Goal: Task Accomplishment & Management: Use online tool/utility

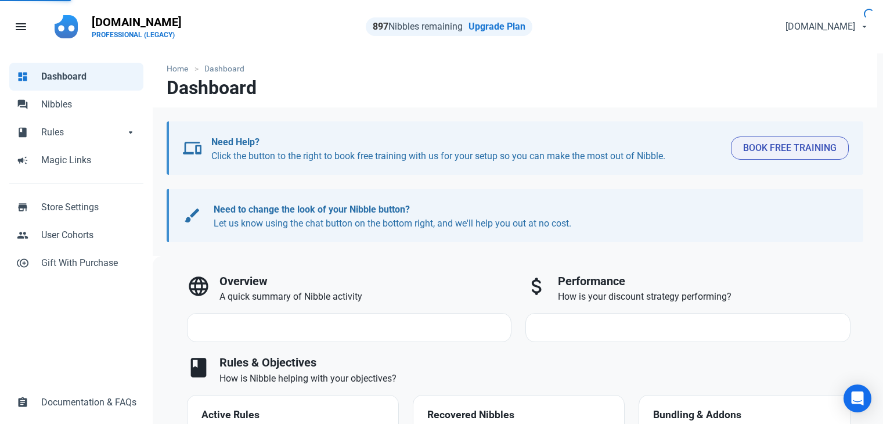
select select "7d"
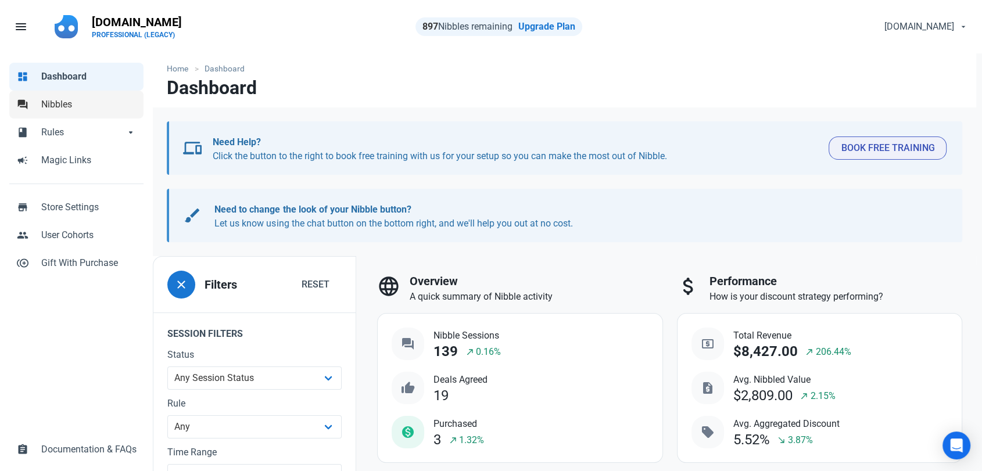
click at [66, 108] on span "Nibbles" at bounding box center [88, 105] width 95 height 14
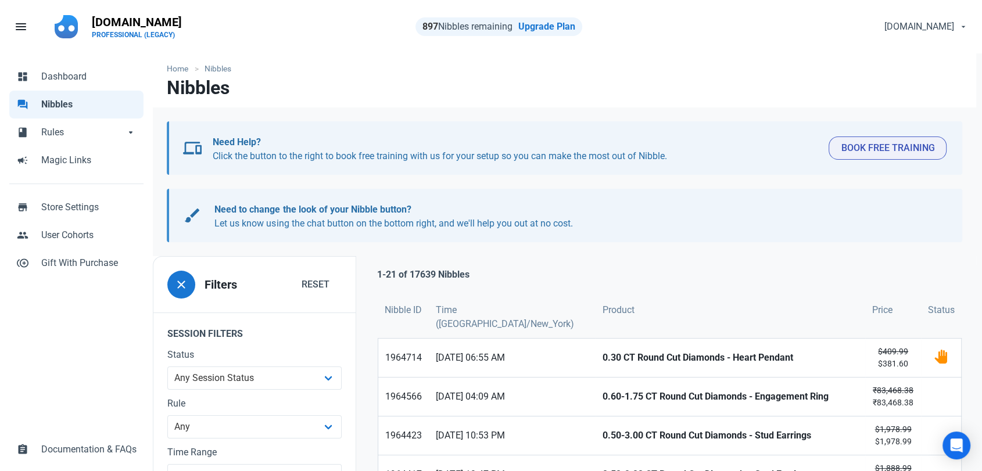
scroll to position [129, 0]
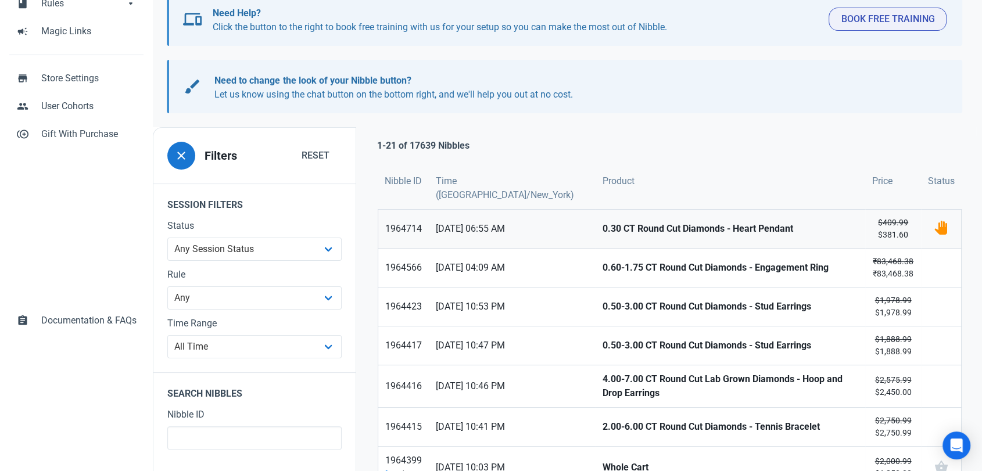
click at [602, 233] on strong "0.30 CT Round Cut Diamonds - Heart Pendant" at bounding box center [730, 229] width 256 height 14
click at [602, 268] on strong "0.60-1.75 CT Round Cut Diamonds - Engagement Ring" at bounding box center [730, 268] width 256 height 14
click at [602, 303] on strong "0.50-3.00 CT Round Cut Diamonds - Stud Earrings" at bounding box center [730, 307] width 256 height 14
click at [595, 337] on link "0.50-3.00 CT Round Cut Diamonds - Stud Earrings" at bounding box center [730, 345] width 270 height 38
click at [602, 387] on strong "4.00-7.00 CT Round Cut Lab Grown Diamonds - Hoop and Drop Earrings" at bounding box center [730, 386] width 256 height 28
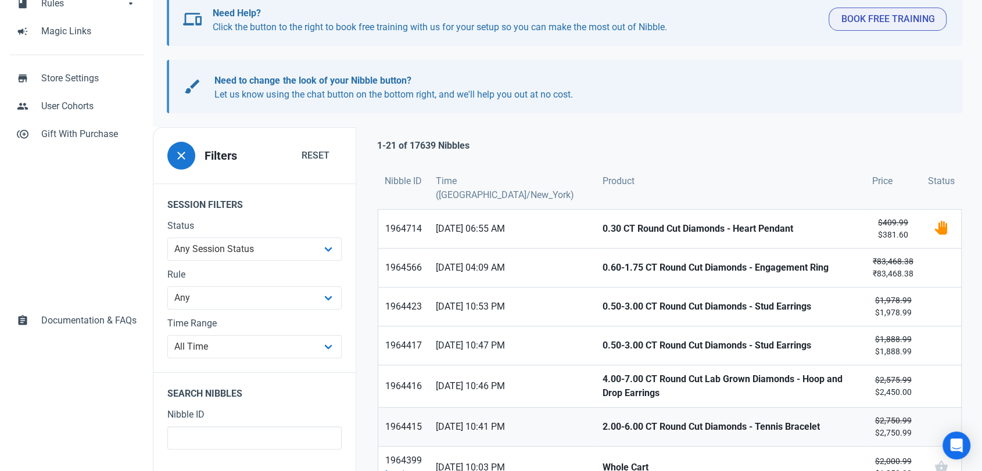
click at [602, 423] on strong "2.00-6.00 CT Round Cut Diamonds - Tennis Bracelet" at bounding box center [730, 427] width 256 height 14
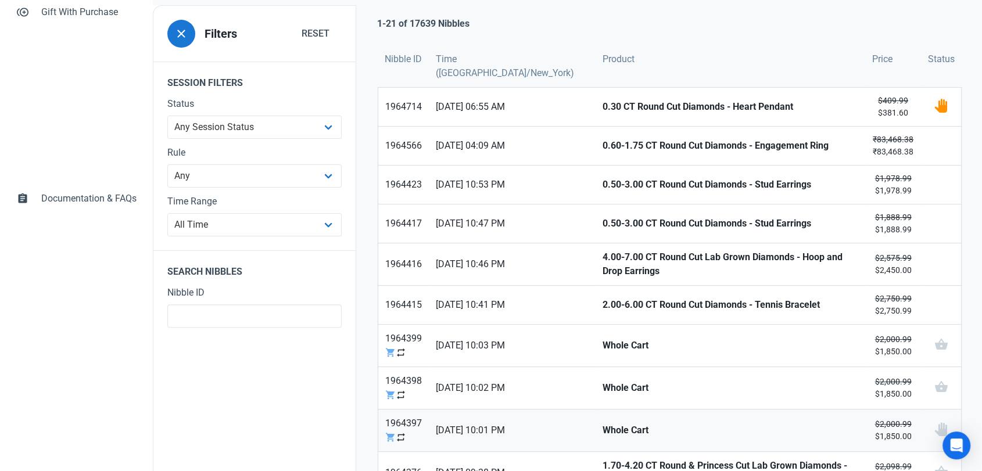
scroll to position [258, 0]
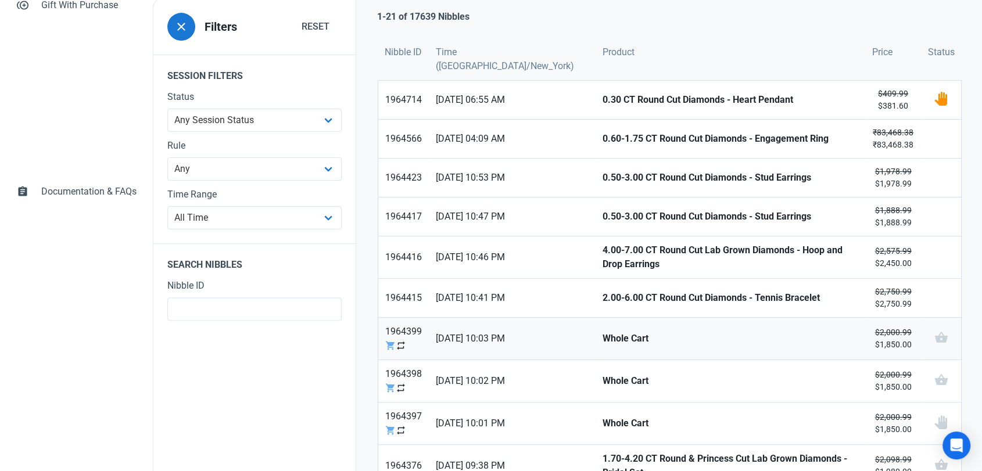
click at [602, 332] on strong "Whole Cart" at bounding box center [730, 339] width 256 height 14
drag, startPoint x: 569, startPoint y: 369, endPoint x: 570, endPoint y: 396, distance: 26.7
click at [602, 374] on strong "Whole Cart" at bounding box center [730, 381] width 256 height 14
click at [595, 409] on link "Whole Cart" at bounding box center [730, 424] width 270 height 42
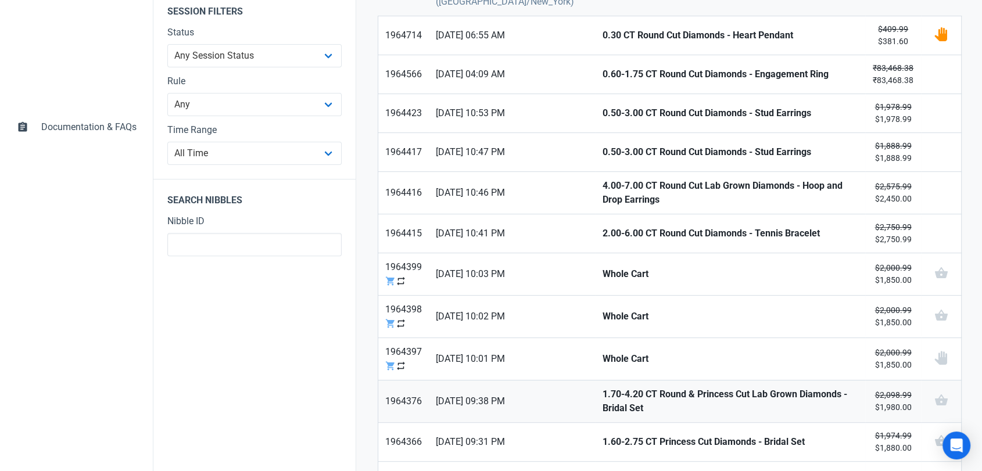
click at [602, 397] on strong "1.70-4.20 CT Round & Princess Cut Lab Grown Diamonds - Bridal Set" at bounding box center [730, 401] width 256 height 28
click at [602, 423] on strong "1.60-2.75 CT Princess Cut Diamonds - Bridal Set" at bounding box center [730, 442] width 256 height 14
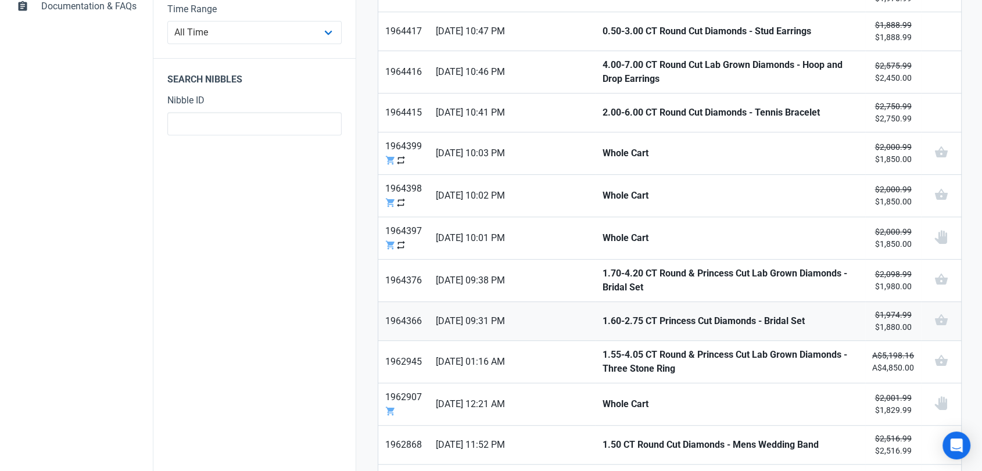
scroll to position [451, 0]
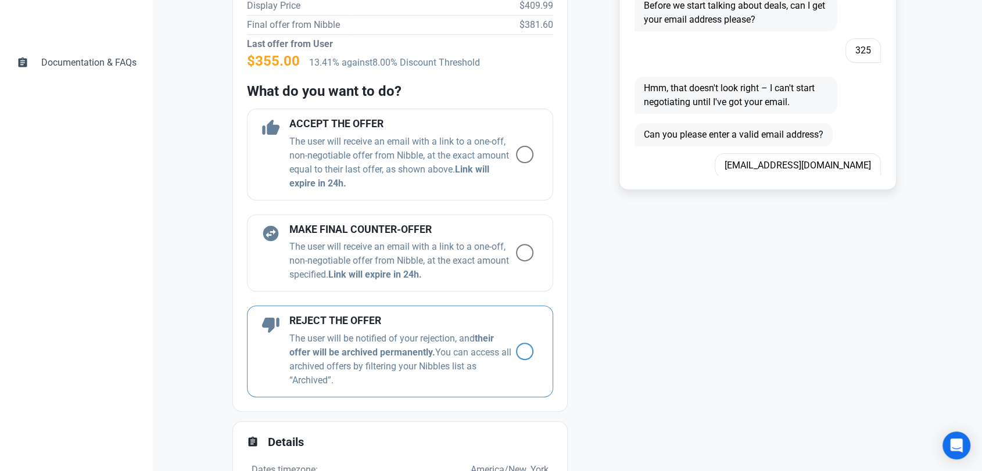
scroll to position [322, 0]
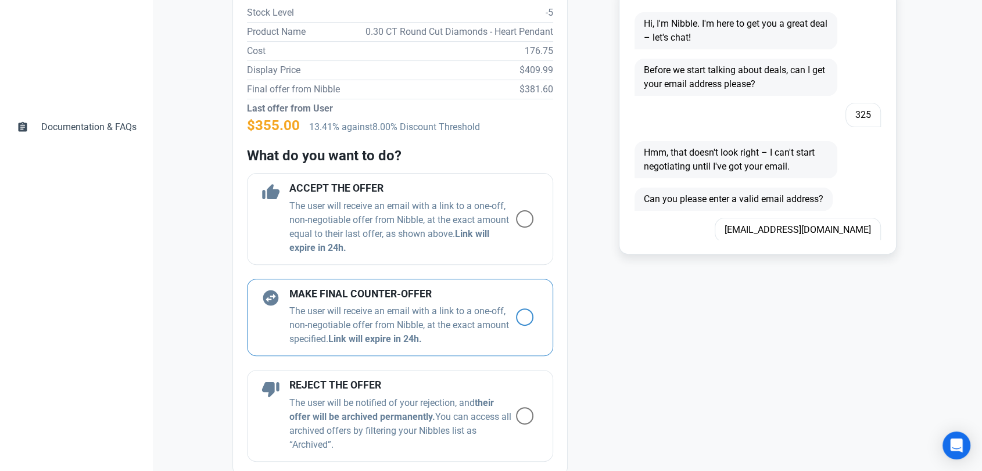
click at [518, 316] on span at bounding box center [524, 316] width 17 height 17
click at [518, 316] on input "radio" at bounding box center [520, 318] width 8 height 8
radio input "true"
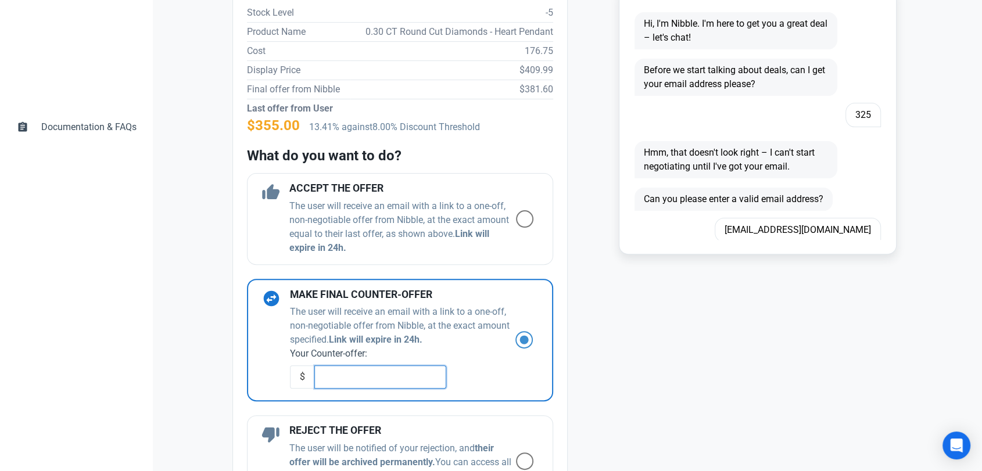
click at [339, 382] on input "text" at bounding box center [380, 376] width 132 height 23
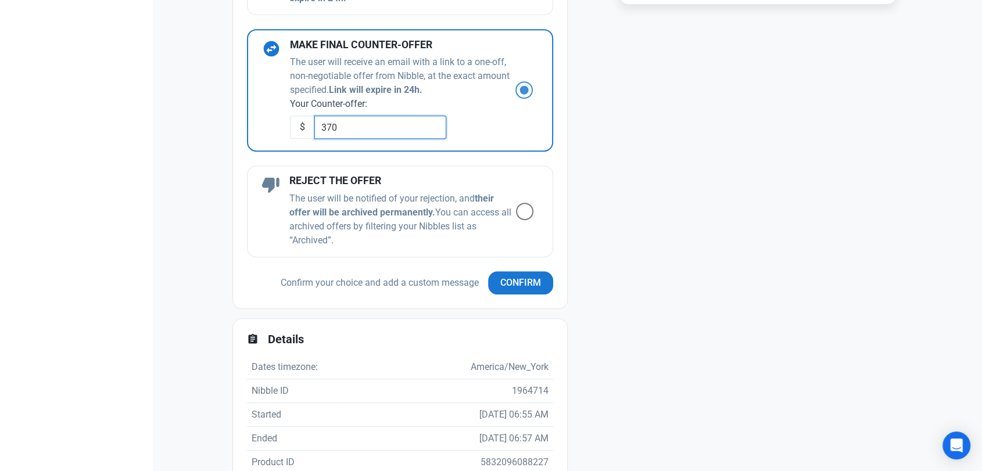
scroll to position [581, 0]
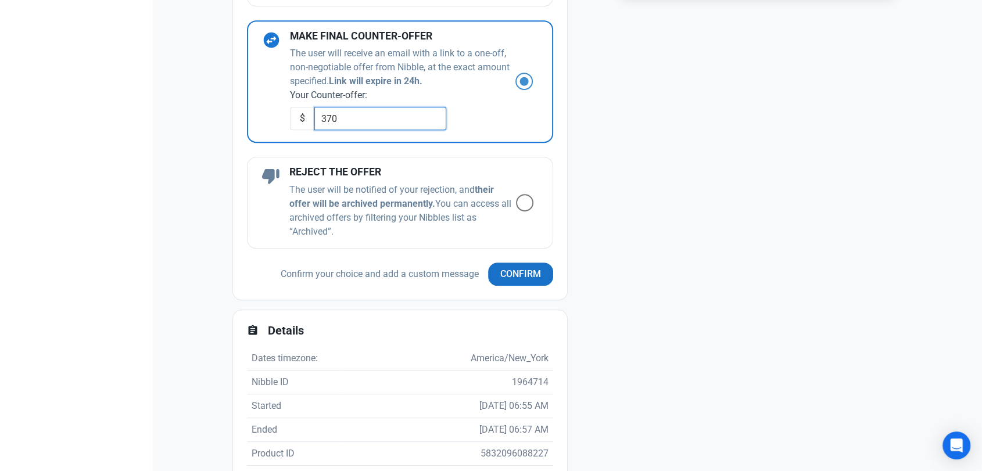
type input "370"
click at [500, 276] on span "Confirm" at bounding box center [520, 274] width 41 height 14
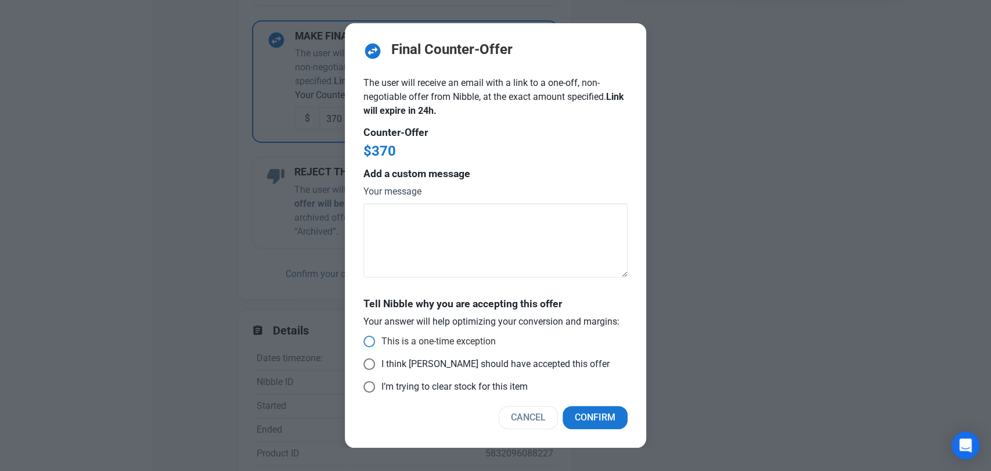
click at [411, 339] on span "This is a one-time exception" at bounding box center [435, 342] width 121 height 12
click at [371, 339] on input "This is a one-time exception" at bounding box center [368, 342] width 8 height 8
radio input "true"
click at [584, 420] on span "Confirm" at bounding box center [595, 418] width 41 height 14
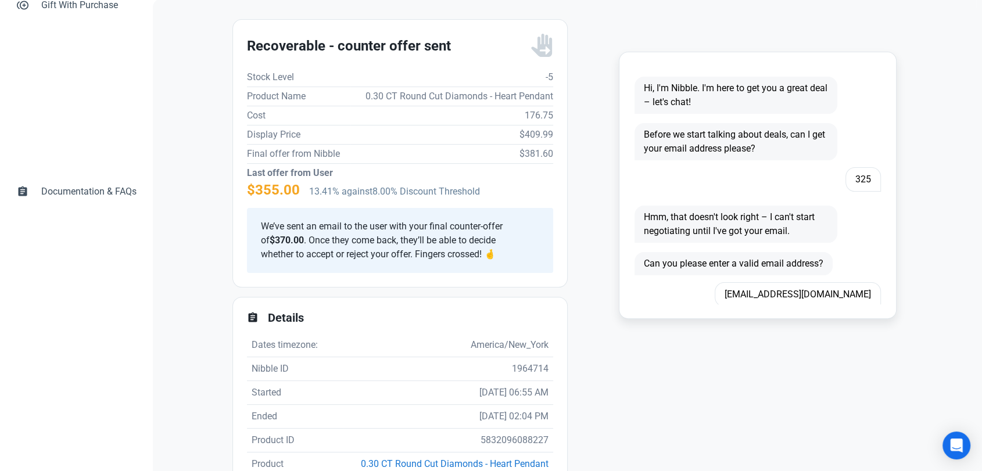
scroll to position [64, 0]
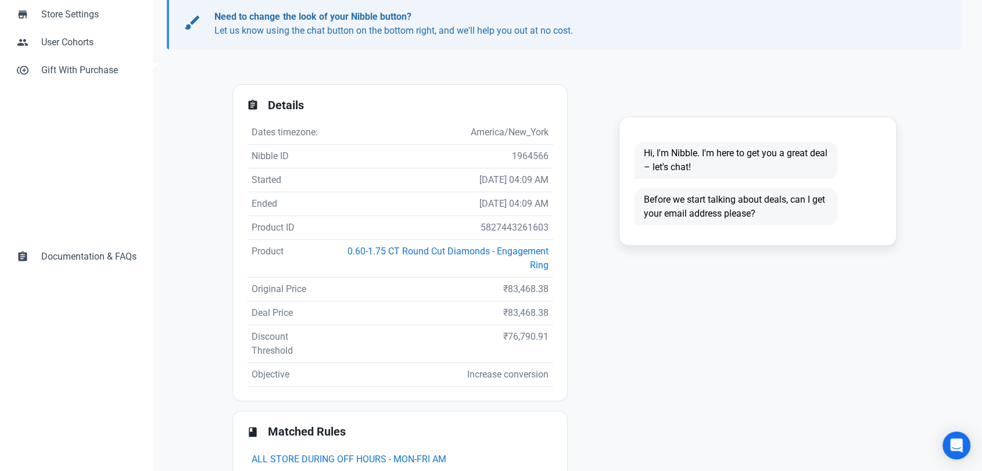
scroll to position [193, 0]
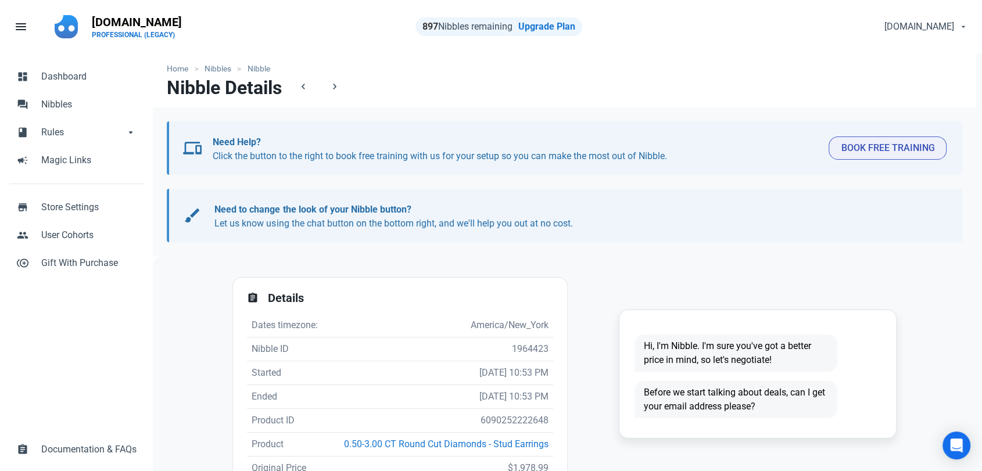
scroll to position [228, 0]
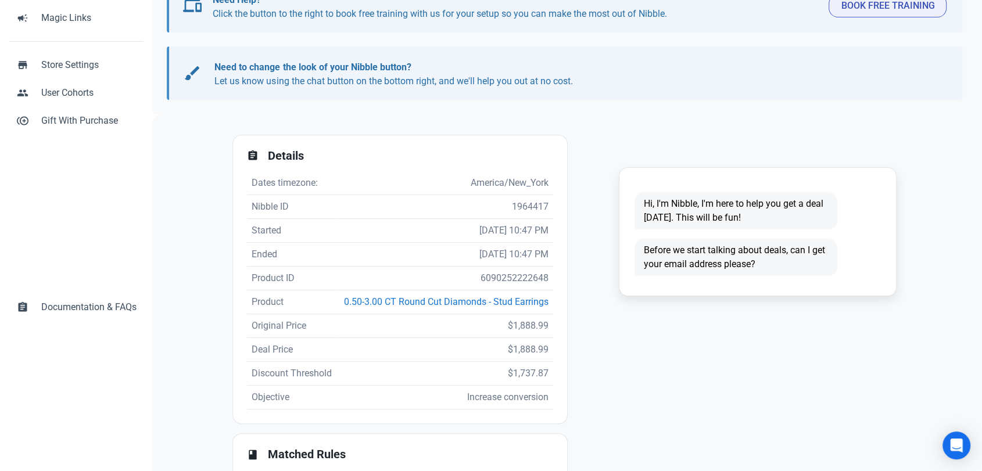
scroll to position [228, 0]
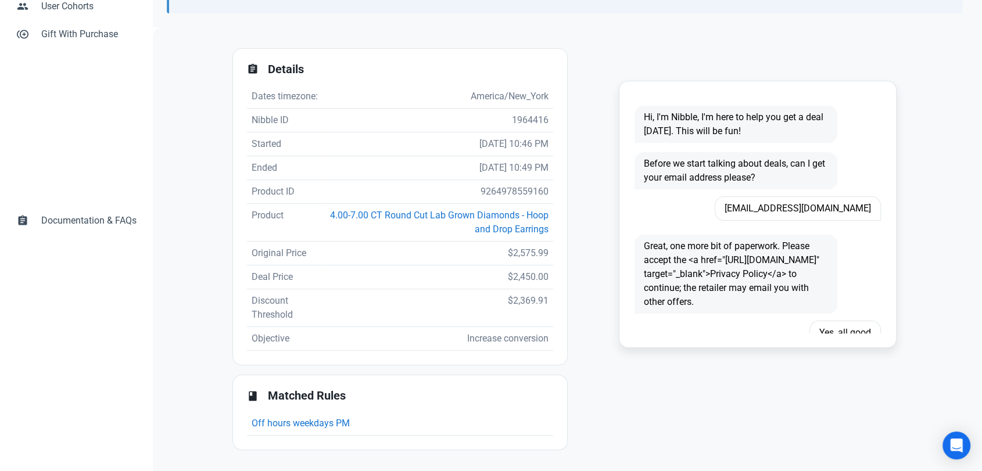
scroll to position [242, 0]
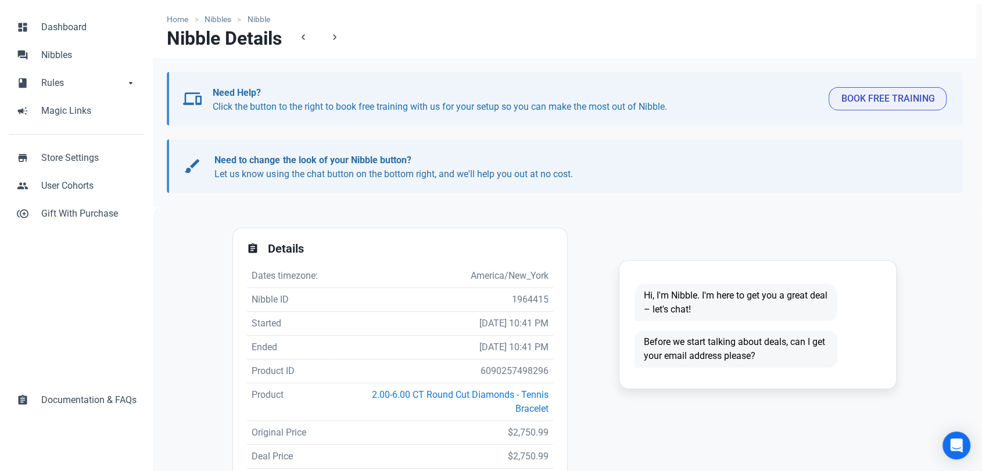
scroll to position [228, 0]
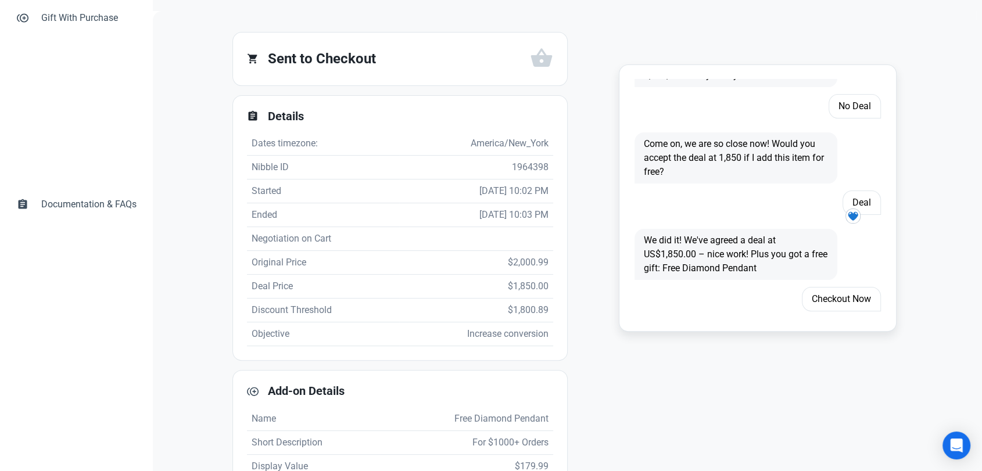
scroll to position [387, 0]
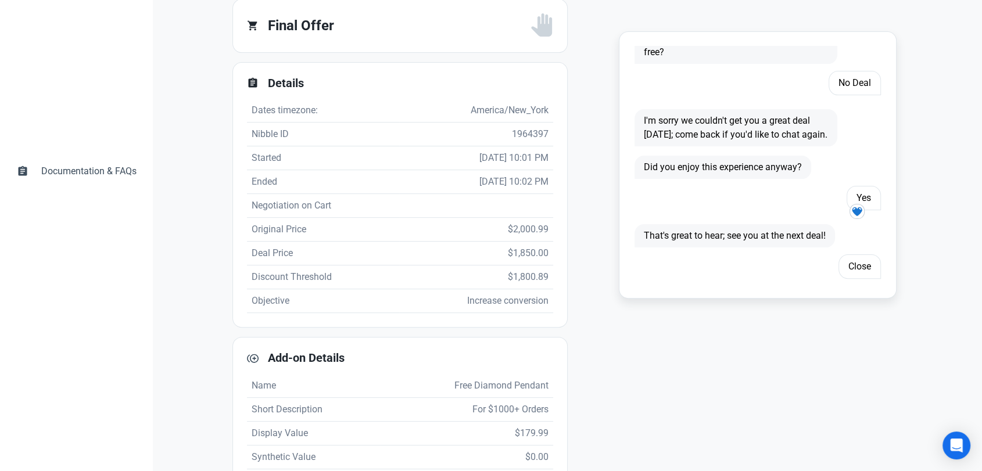
scroll to position [395, 0]
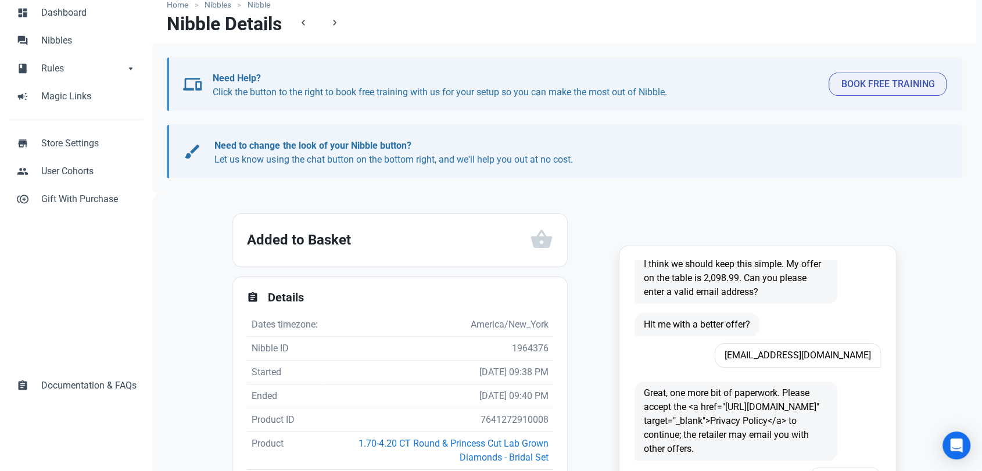
scroll to position [258, 0]
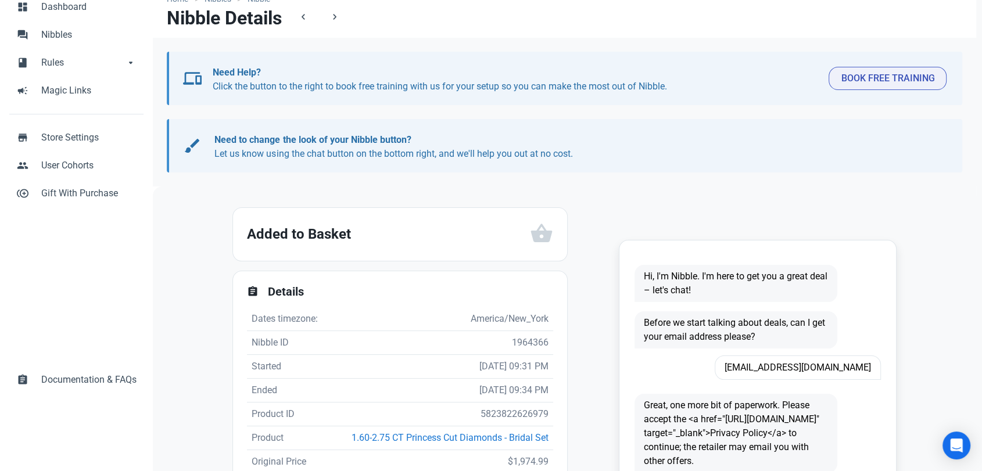
scroll to position [129, 0]
